Goal: Task Accomplishment & Management: Manage account settings

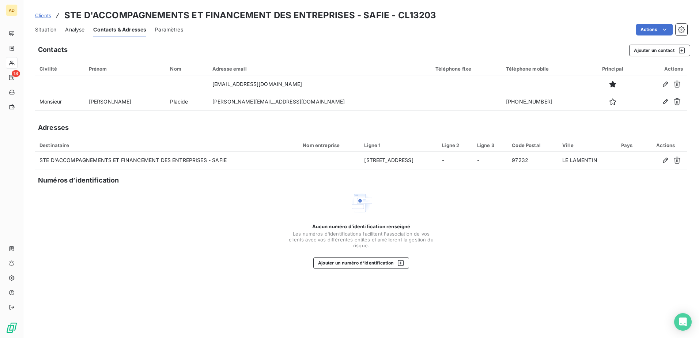
click at [38, 28] on span "Situation" at bounding box center [45, 29] width 21 height 7
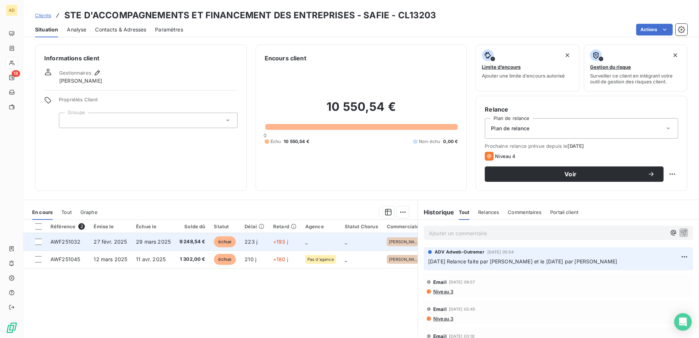
click at [327, 240] on td "_" at bounding box center [321, 242] width 40 height 18
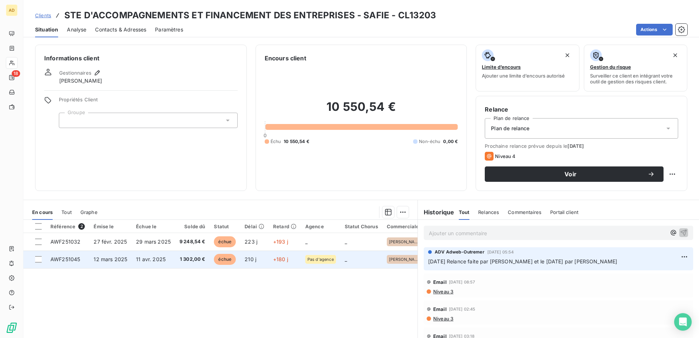
click at [127, 260] on td "12 mars 2025" at bounding box center [110, 260] width 42 height 18
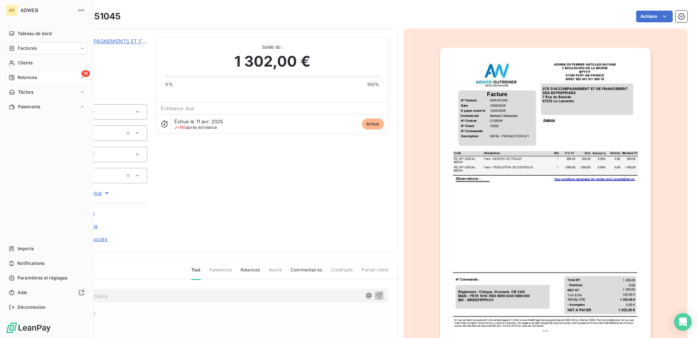
click at [28, 75] on span "Relances" at bounding box center [27, 77] width 19 height 7
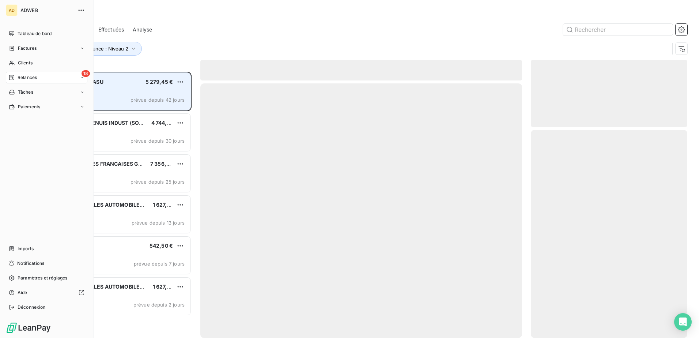
scroll to position [261, 151]
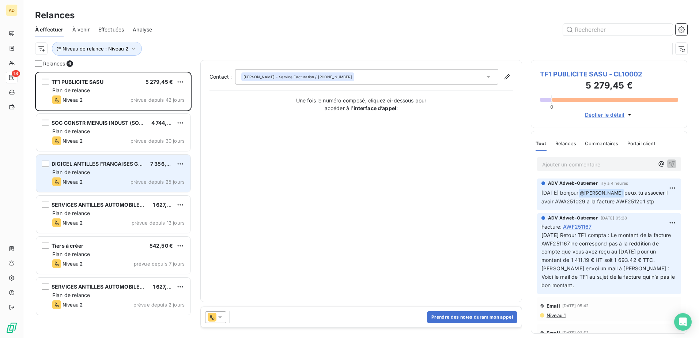
click at [84, 169] on span "Plan de relance" at bounding box center [71, 172] width 38 height 6
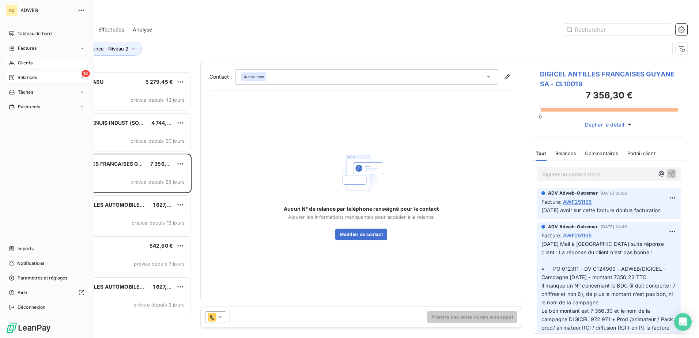
click at [30, 60] on span "Clients" at bounding box center [25, 63] width 15 height 7
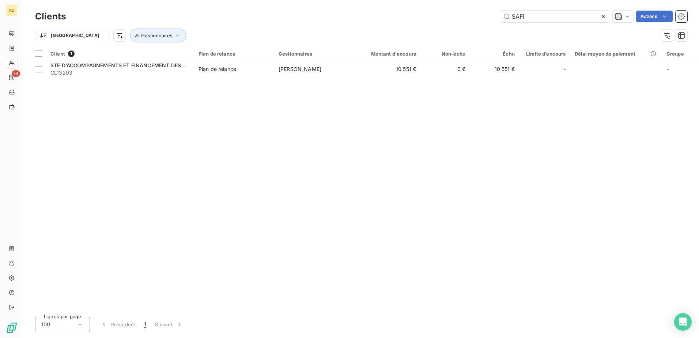
drag, startPoint x: 545, startPoint y: 14, endPoint x: 478, endPoint y: 17, distance: 66.6
click at [478, 17] on div "SAFI Actions" at bounding box center [381, 17] width 613 height 12
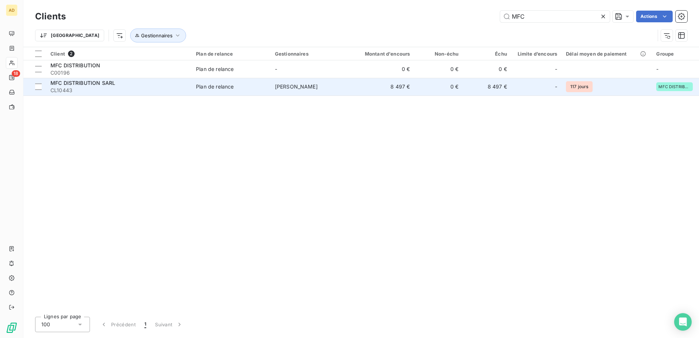
type input "MFC"
click at [219, 85] on div "Plan de relance" at bounding box center [215, 86] width 38 height 7
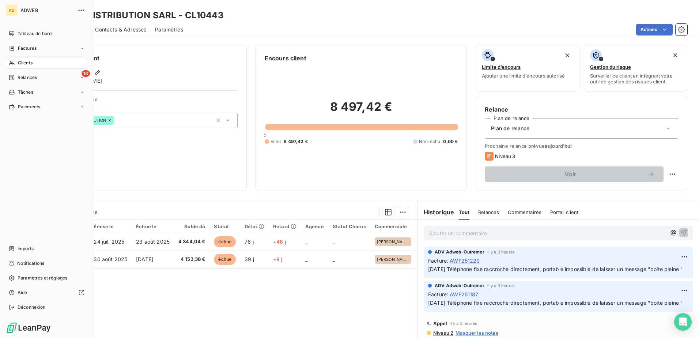
click at [21, 76] on span "Relances" at bounding box center [27, 77] width 19 height 7
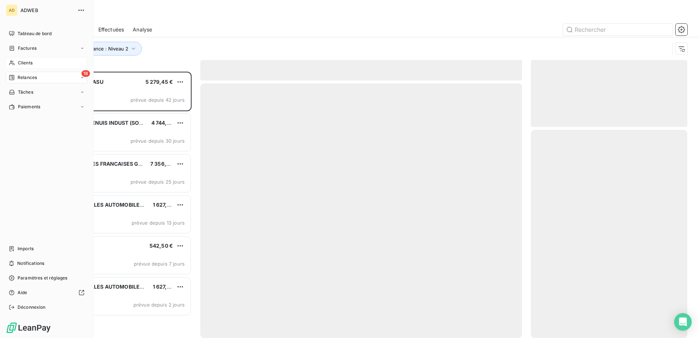
scroll to position [261, 151]
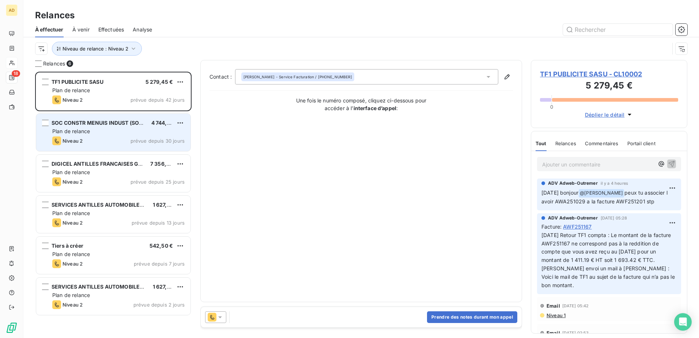
click at [72, 136] on div "SOC CONSTR MENUIS INDUST (SOCOMI) SARL 4 744,45 € Plan de relance Niveau 2 prév…" at bounding box center [113, 132] width 154 height 37
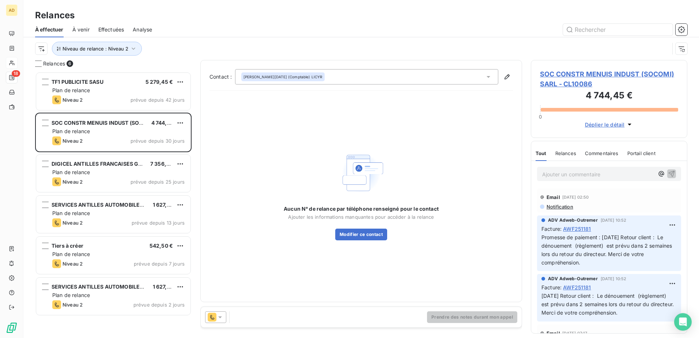
click at [220, 316] on icon at bounding box center [220, 316] width 7 height 7
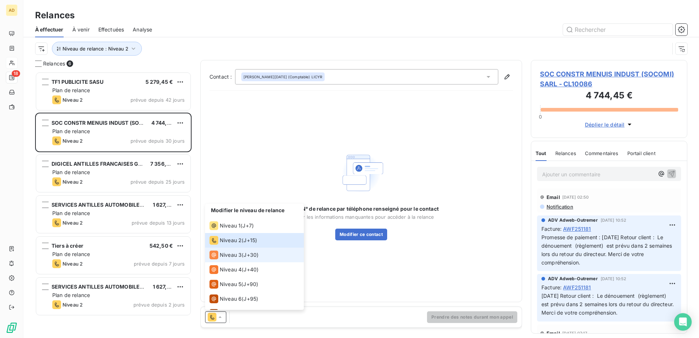
click at [226, 254] on span "Niveau 3" at bounding box center [231, 254] width 22 height 7
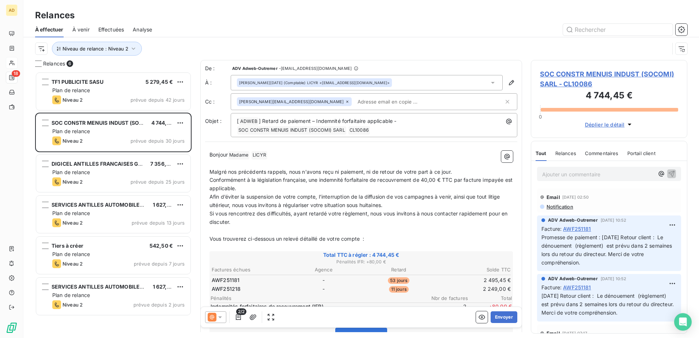
click at [557, 75] on span "SOC CONSTR MENUIS INDUST (SOCOMI) SARL - CL10086" at bounding box center [609, 79] width 138 height 20
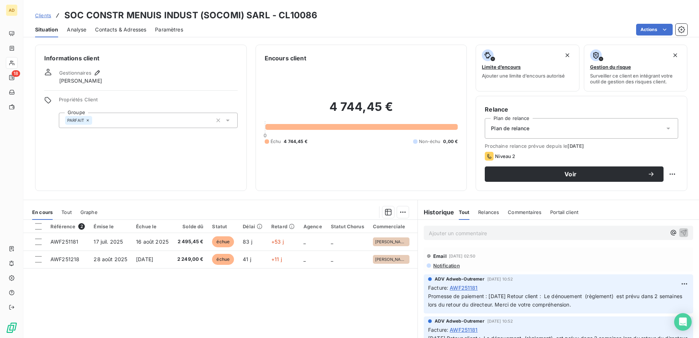
click at [133, 30] on span "Contacts & Adresses" at bounding box center [120, 29] width 51 height 7
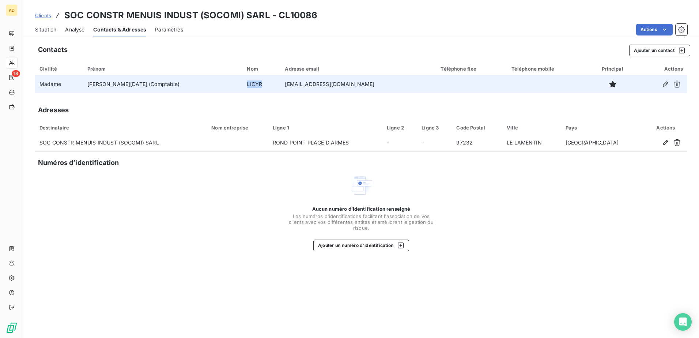
drag, startPoint x: 250, startPoint y: 84, endPoint x: 233, endPoint y: 86, distance: 17.7
click at [243, 86] on td "LICYR" at bounding box center [262, 84] width 38 height 18
drag, startPoint x: 233, startPoint y: 86, endPoint x: 240, endPoint y: 84, distance: 7.5
copy td "LICYR"
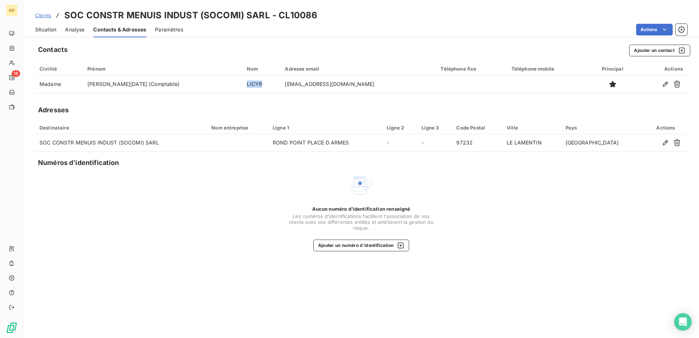
click at [43, 16] on span "Clients" at bounding box center [43, 15] width 16 height 6
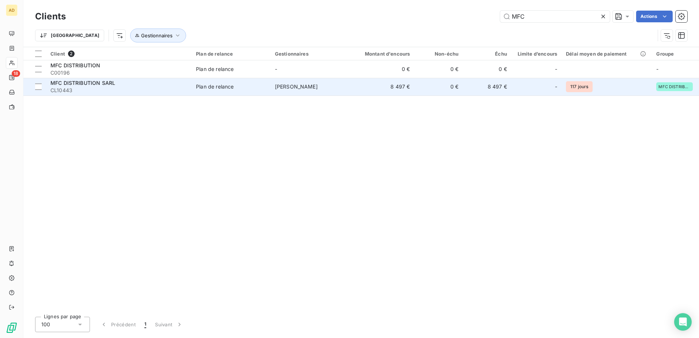
click at [93, 91] on span "CL10443" at bounding box center [118, 90] width 137 height 7
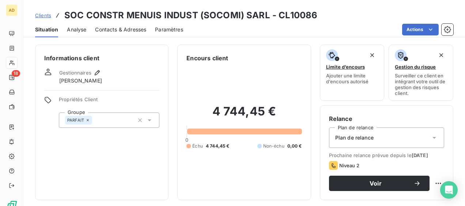
click at [47, 15] on span "Clients" at bounding box center [43, 15] width 16 height 6
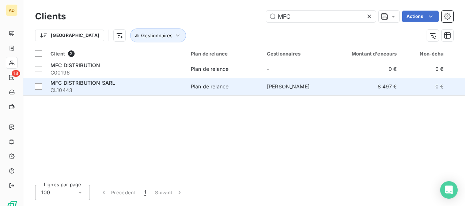
click at [207, 92] on td "Plan de relance" at bounding box center [225, 87] width 76 height 18
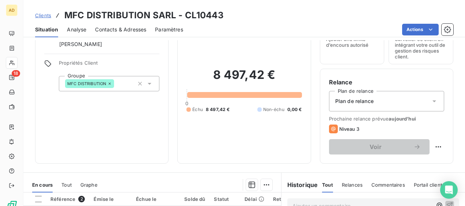
scroll to position [110, 0]
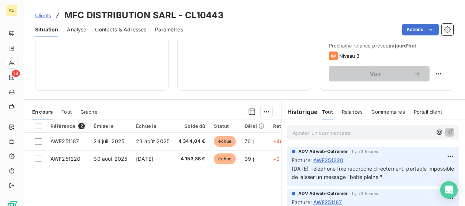
click at [67, 111] on span "Tout" at bounding box center [66, 112] width 10 height 6
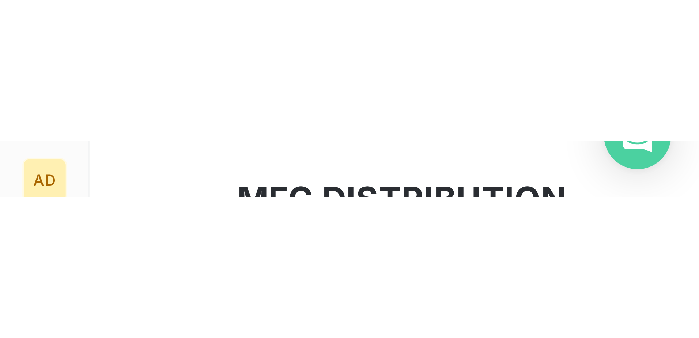
scroll to position [8, 0]
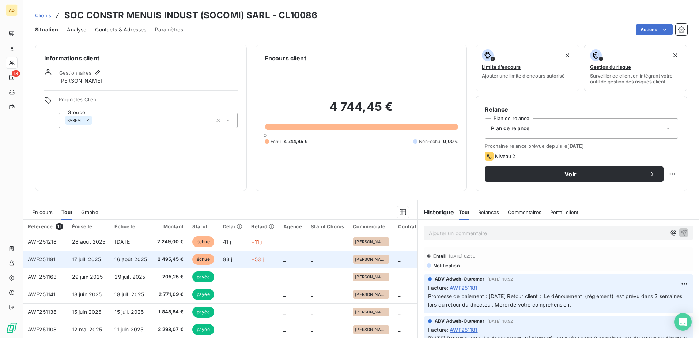
click at [94, 257] on span "17 juil. 2025" at bounding box center [86, 259] width 29 height 6
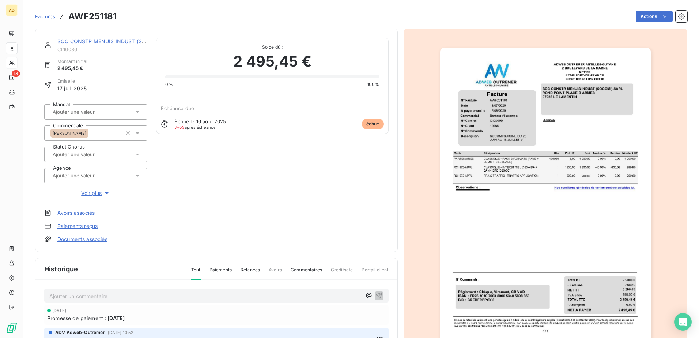
click at [71, 293] on p "Ajouter un commentaire ﻿" at bounding box center [205, 296] width 312 height 9
click at [75, 291] on div "Ajouter un commentaire ﻿" at bounding box center [205, 296] width 312 height 10
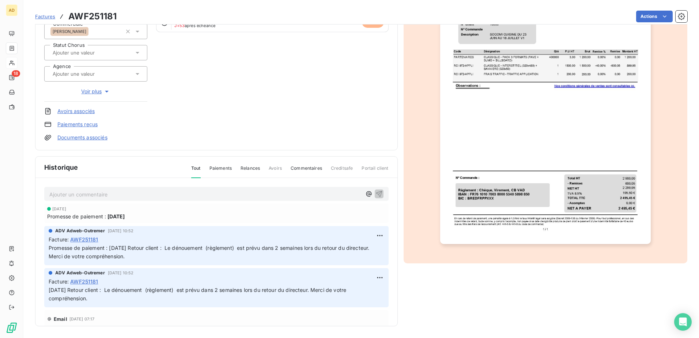
click at [78, 194] on p "Ajouter un commentaire ﻿" at bounding box center [205, 194] width 312 height 9
drag, startPoint x: 205, startPoint y: 193, endPoint x: 46, endPoint y: 193, distance: 158.7
click at [46, 193] on div "[DATE] Eu la comptabilité les chèques sont en signature" at bounding box center [216, 194] width 345 height 14
copy span "[DATE] Eu la comptabilité les chèques sont en signature"
click at [376, 193] on icon "button" at bounding box center [379, 193] width 7 height 7
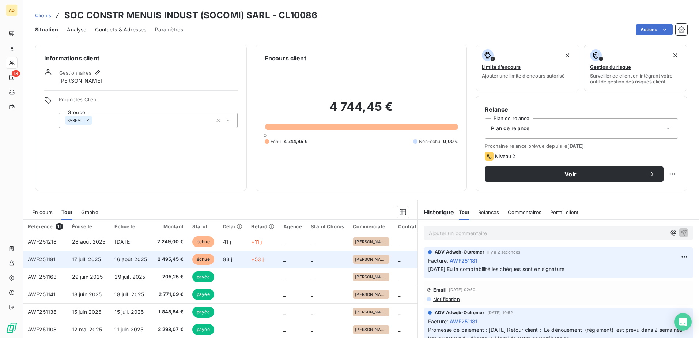
click at [115, 260] on span "16 août 2025" at bounding box center [130, 259] width 33 height 6
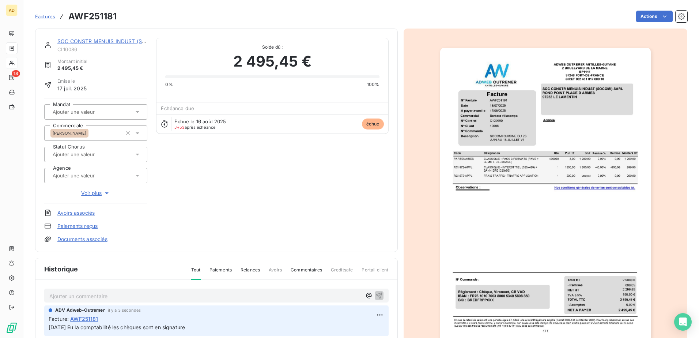
click at [71, 292] on div "Ajouter un commentaire ﻿" at bounding box center [205, 296] width 312 height 10
click at [73, 294] on p "Ajouter un commentaire ﻿" at bounding box center [205, 296] width 312 height 9
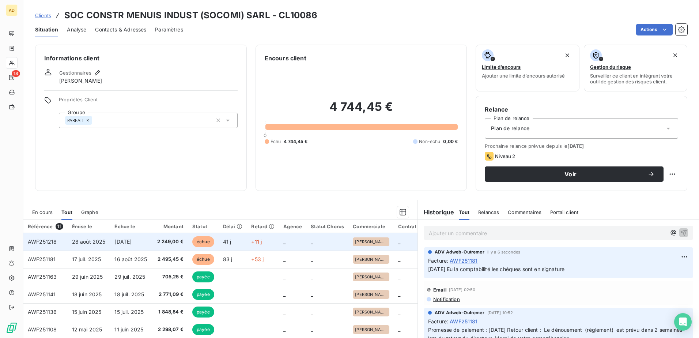
click at [86, 241] on span "28 août 2025" at bounding box center [89, 241] width 34 height 6
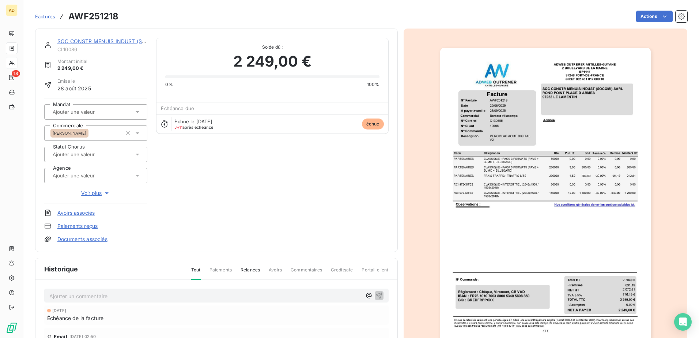
click at [84, 286] on div "Ajouter un commentaire ﻿ [DATE] Échéance de la facture Email [DATE] 02:50 Notif…" at bounding box center [216, 342] width 362 height 124
click at [78, 293] on p "Ajouter un commentaire ﻿" at bounding box center [205, 296] width 312 height 9
click at [376, 296] on icon "button" at bounding box center [379, 295] width 6 height 6
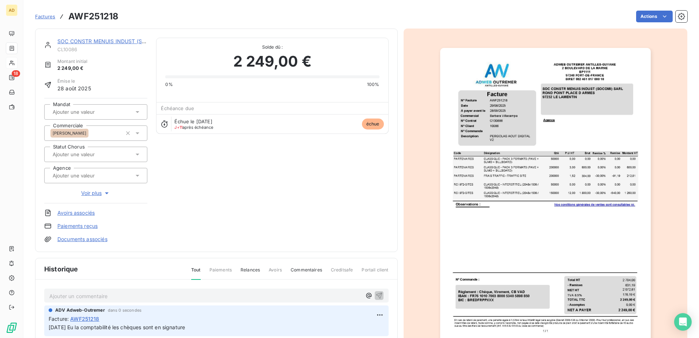
click at [107, 40] on link "SOC CONSTR MENUIS INDUST (SOCOMI) SARL" at bounding box center [117, 41] width 120 height 6
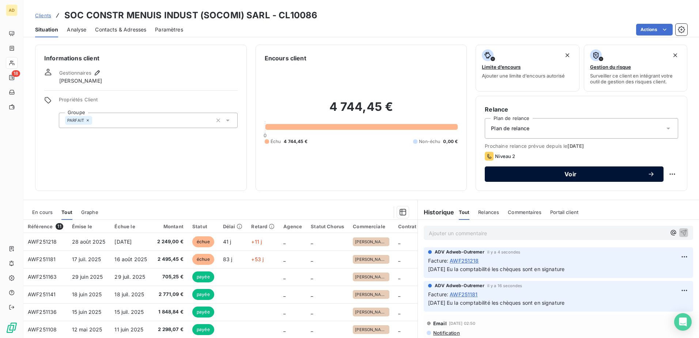
click at [545, 179] on button "Voir" at bounding box center [574, 173] width 179 height 15
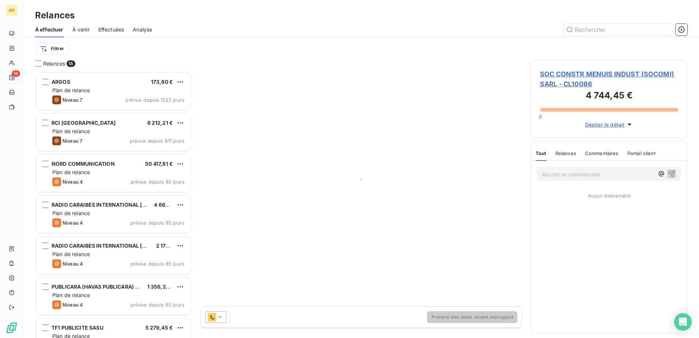
scroll to position [261, 151]
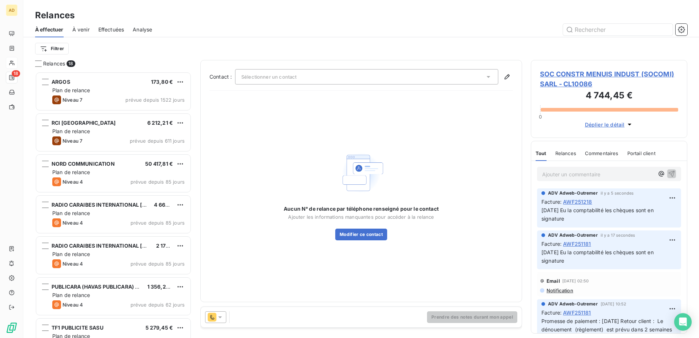
click at [491, 75] on icon at bounding box center [488, 76] width 7 height 7
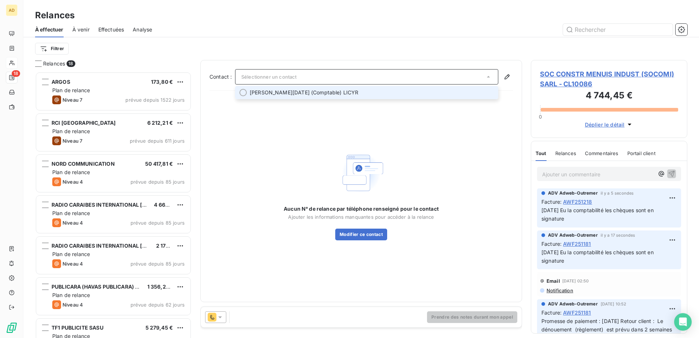
click at [328, 94] on span "[PERSON_NAME][DATE] (Comptable) LICYR" at bounding box center [372, 92] width 244 height 7
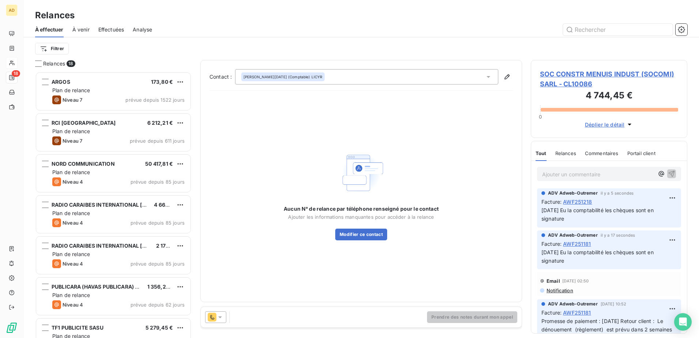
click at [548, 79] on span "SOC CONSTR MENUIS INDUST (SOCOMI) SARL - CL10086" at bounding box center [609, 79] width 138 height 20
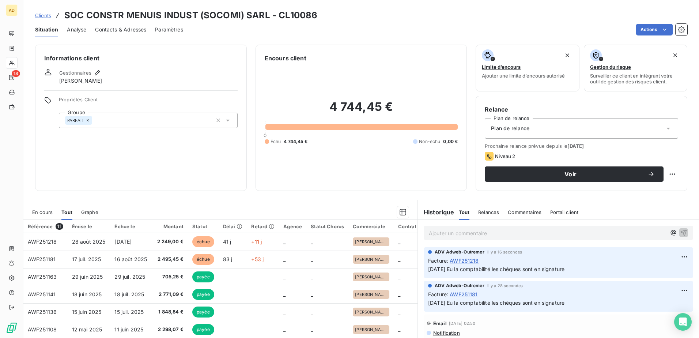
click at [129, 27] on span "Contacts & Adresses" at bounding box center [120, 29] width 51 height 7
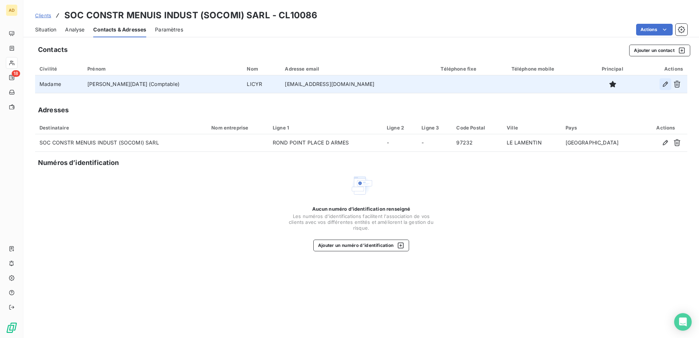
click at [665, 84] on icon "button" at bounding box center [665, 83] width 7 height 7
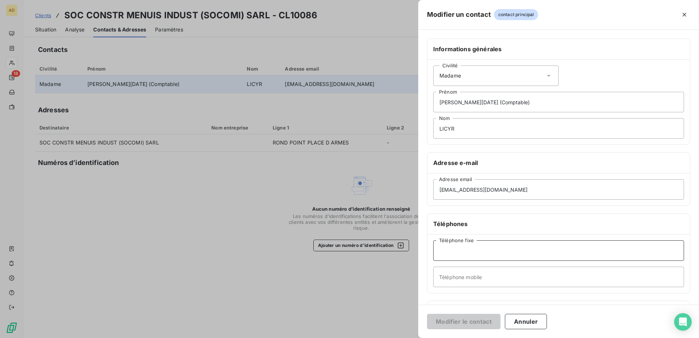
click at [465, 248] on input "Téléphone fixe" at bounding box center [558, 250] width 251 height 20
click at [447, 251] on input "Téléphone fixe" at bounding box center [558, 250] width 251 height 20
paste input "[PHONE_NUMBER]"
click at [442, 251] on input "[PHONE_NUMBER]" at bounding box center [558, 250] width 251 height 20
type input "[PHONE_NUMBER]"
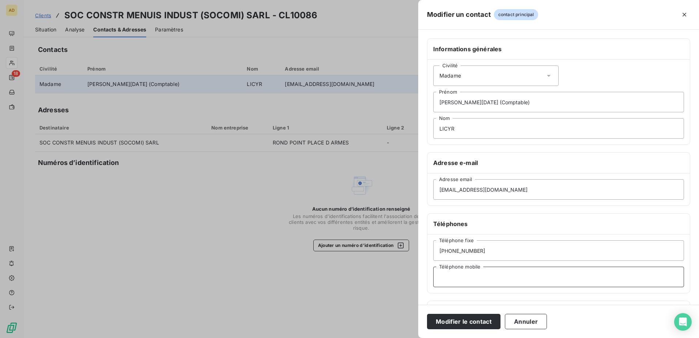
click at [449, 278] on input "Téléphone mobile" at bounding box center [558, 277] width 251 height 20
type input "Comptable"
click at [464, 324] on button "Modifier le contact" at bounding box center [464, 321] width 74 height 15
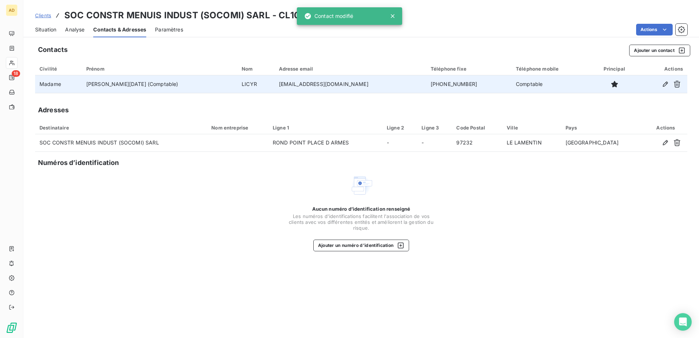
click at [46, 18] on span "Clients" at bounding box center [43, 15] width 16 height 6
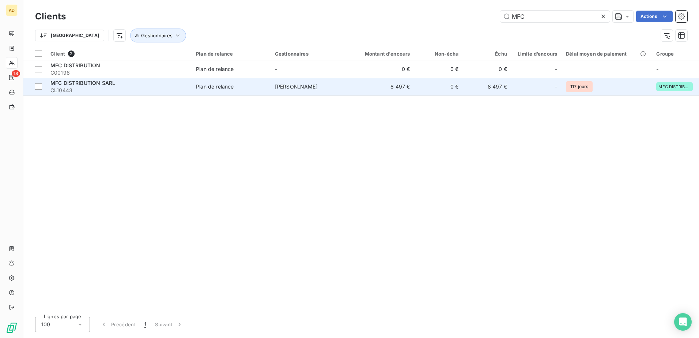
click at [166, 85] on div "MFC DISTRIBUTION SARL" at bounding box center [118, 82] width 137 height 7
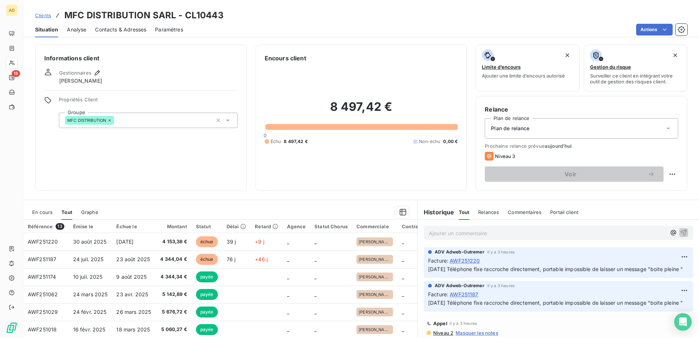
click at [119, 35] on div "Contacts & Adresses" at bounding box center [120, 29] width 51 height 15
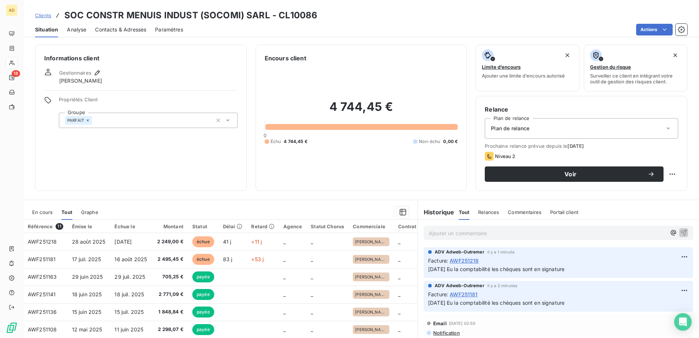
click at [153, 32] on div "Situation Analyse Contacts & Adresses Paramètres Actions" at bounding box center [361, 29] width 676 height 15
click at [141, 29] on span "Contacts & Adresses" at bounding box center [120, 29] width 51 height 7
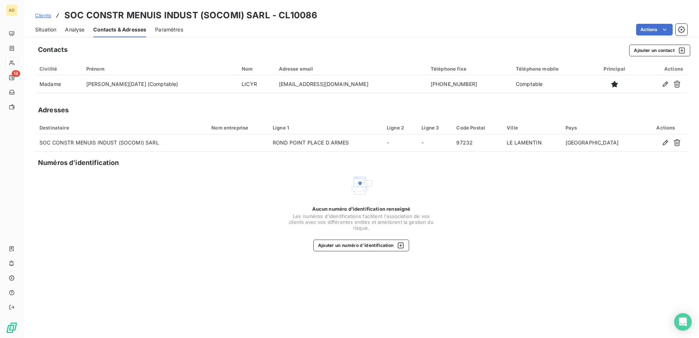
click at [47, 32] on span "Situation" at bounding box center [45, 29] width 21 height 7
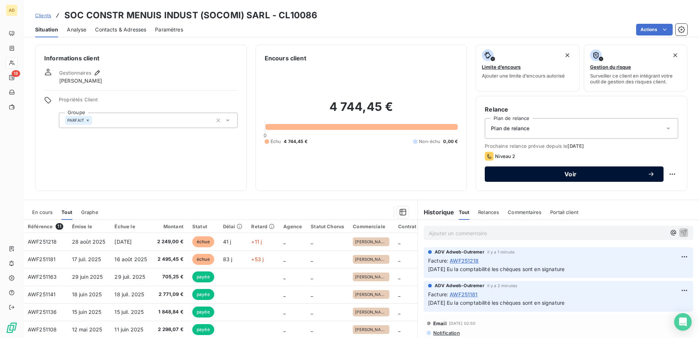
click at [545, 169] on button "Voir" at bounding box center [574, 173] width 179 height 15
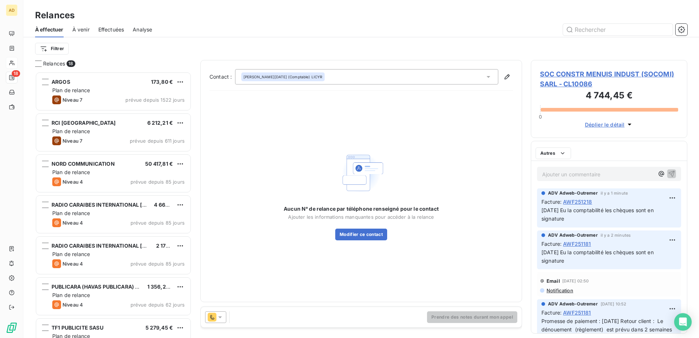
scroll to position [261, 151]
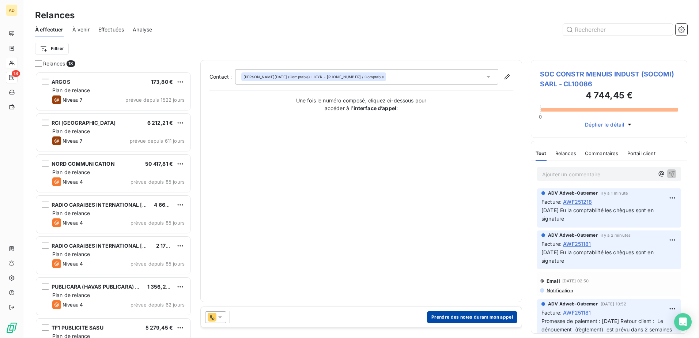
click at [473, 316] on button "Prendre des notes durant mon appel" at bounding box center [472, 317] width 90 height 12
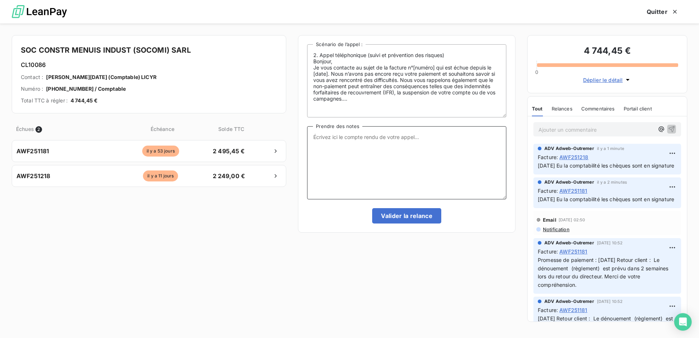
click at [327, 145] on textarea "Prendre des notes" at bounding box center [406, 162] width 199 height 73
paste textarea "[PHONE_NUMBER]"
drag, startPoint x: 361, startPoint y: 136, endPoint x: 301, endPoint y: 138, distance: 59.3
click at [301, 138] on div "2. Appel téléphonique (suivi et prévention des risques) Bonjour, Je vous contac…" at bounding box center [407, 134] width 218 height 198
type textarea "[DATE] Eu la comptabilité chq en signature"
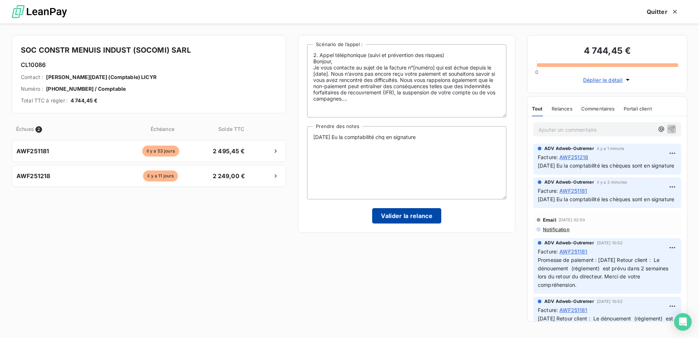
click at [403, 213] on button "Valider la relance" at bounding box center [406, 215] width 69 height 15
